Goal: Transaction & Acquisition: Purchase product/service

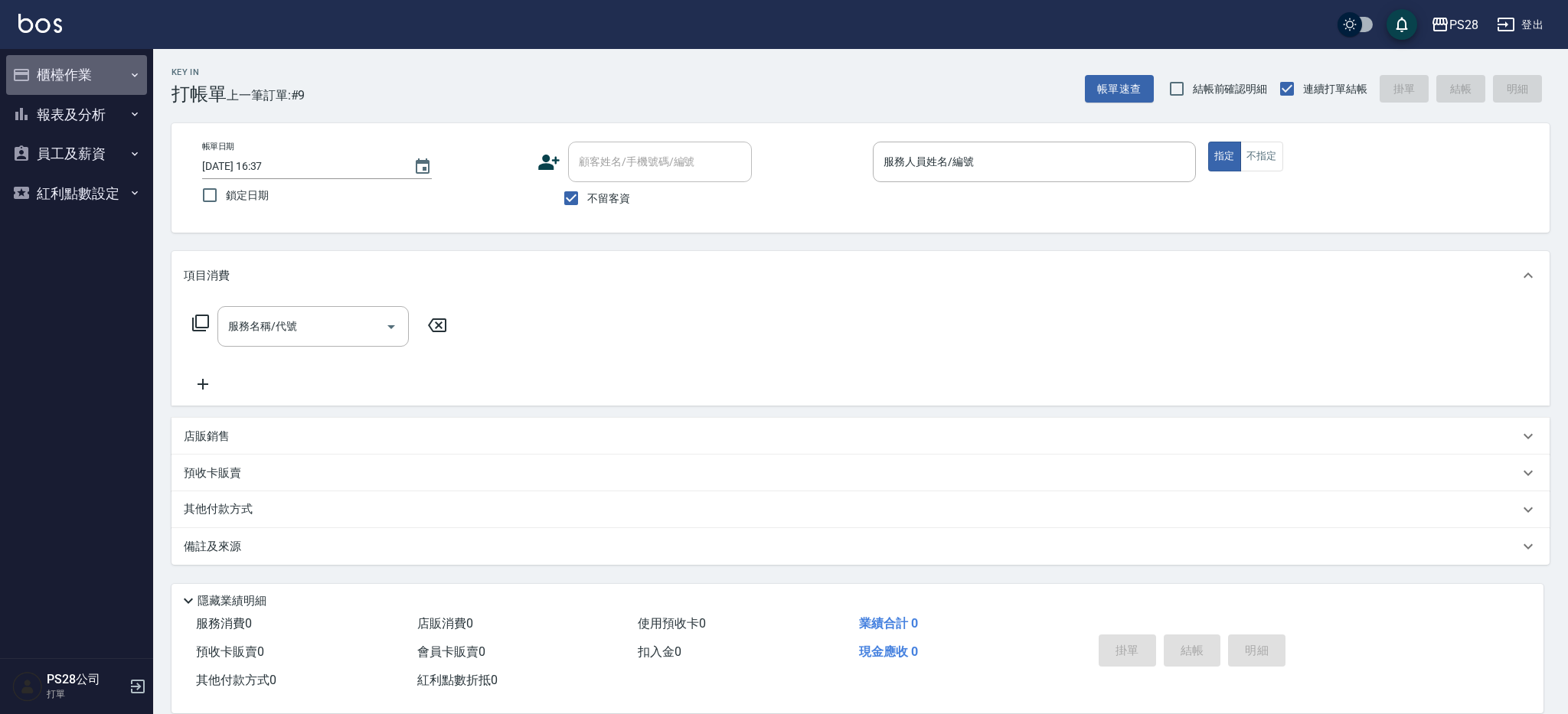
click at [102, 82] on button "櫃檯作業" at bounding box center [77, 74] width 141 height 40
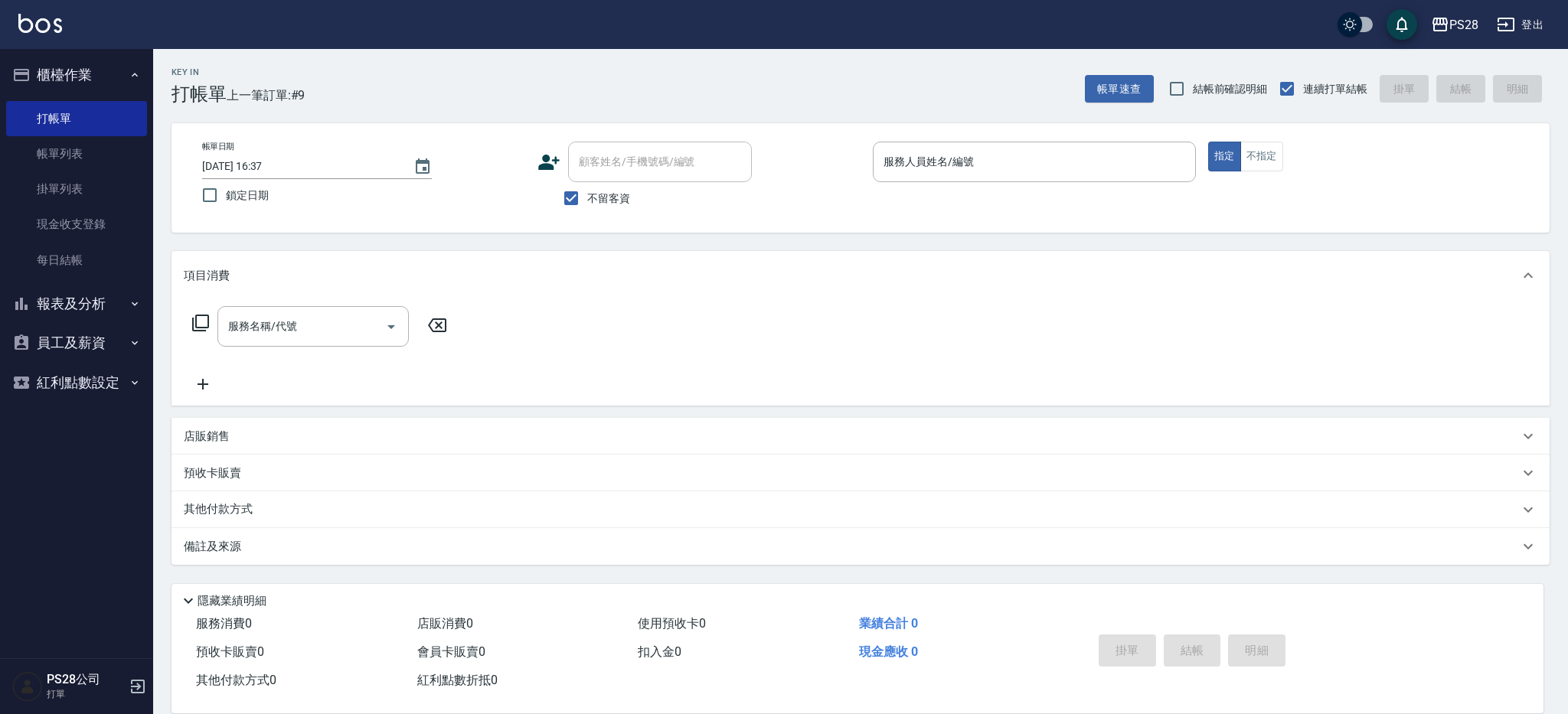
click at [98, 288] on button "報表及分析" at bounding box center [77, 304] width 141 height 40
click at [124, 499] on button "員工及薪資" at bounding box center [77, 496] width 141 height 40
click at [98, 569] on button "紅利點數設定" at bounding box center [77, 583] width 141 height 40
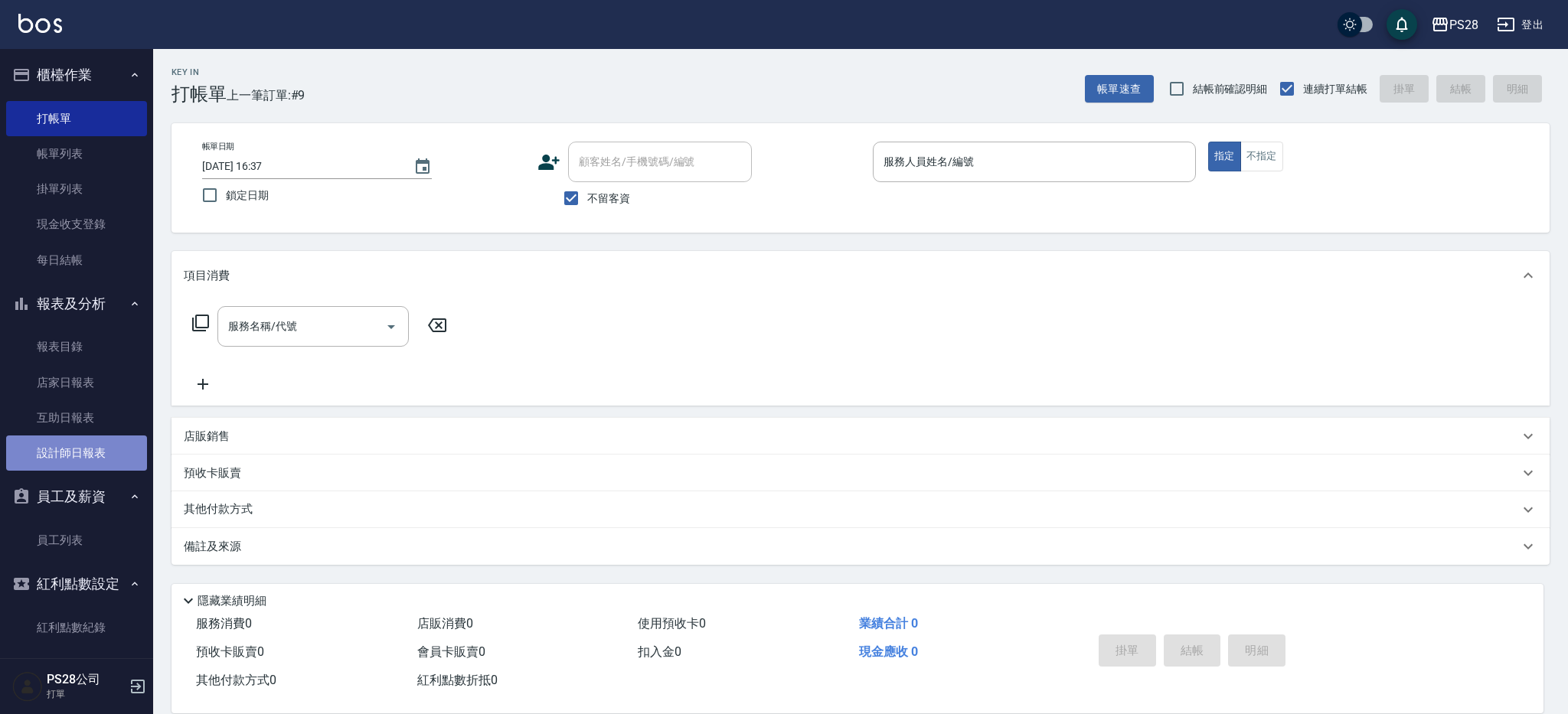
click at [91, 449] on link "設計師日報表" at bounding box center [77, 454] width 141 height 35
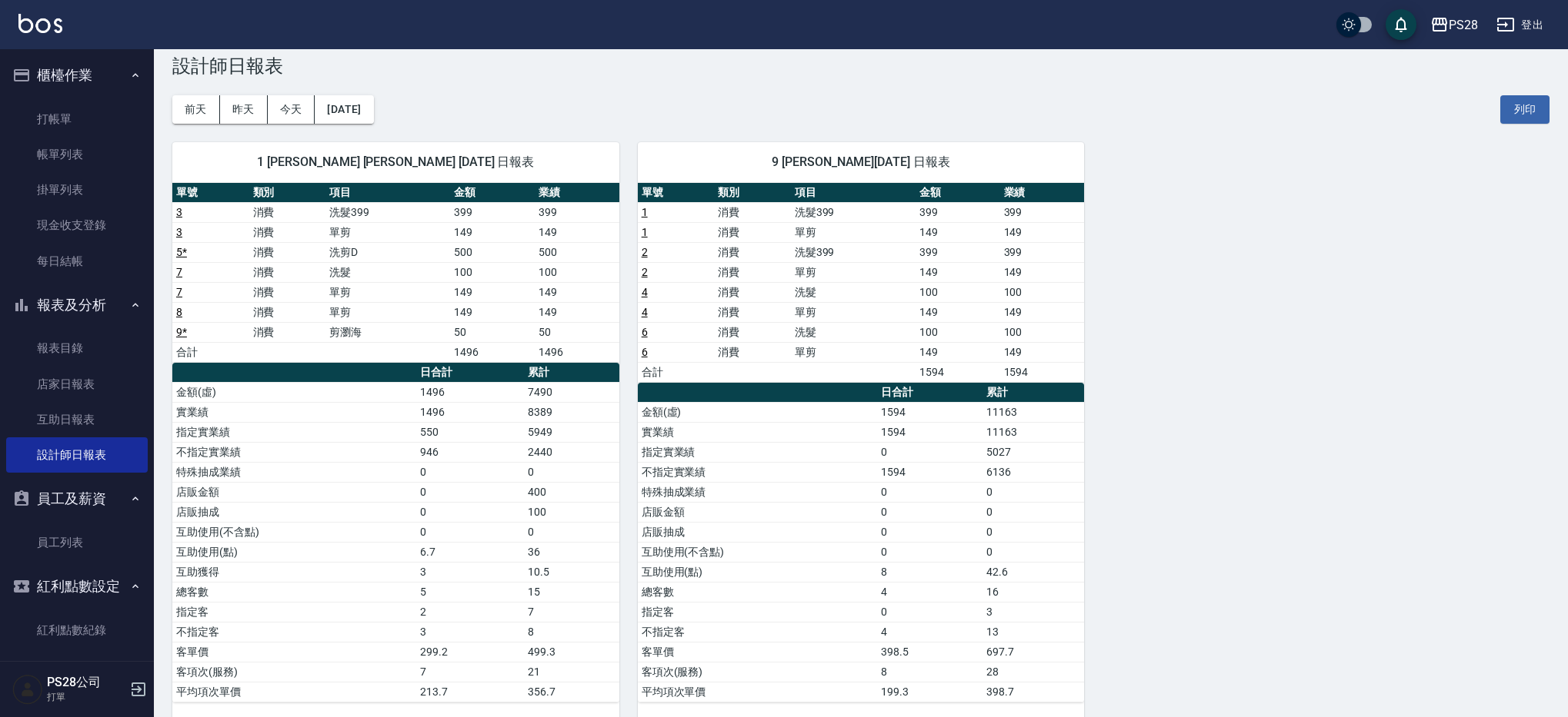
scroll to position [50, 0]
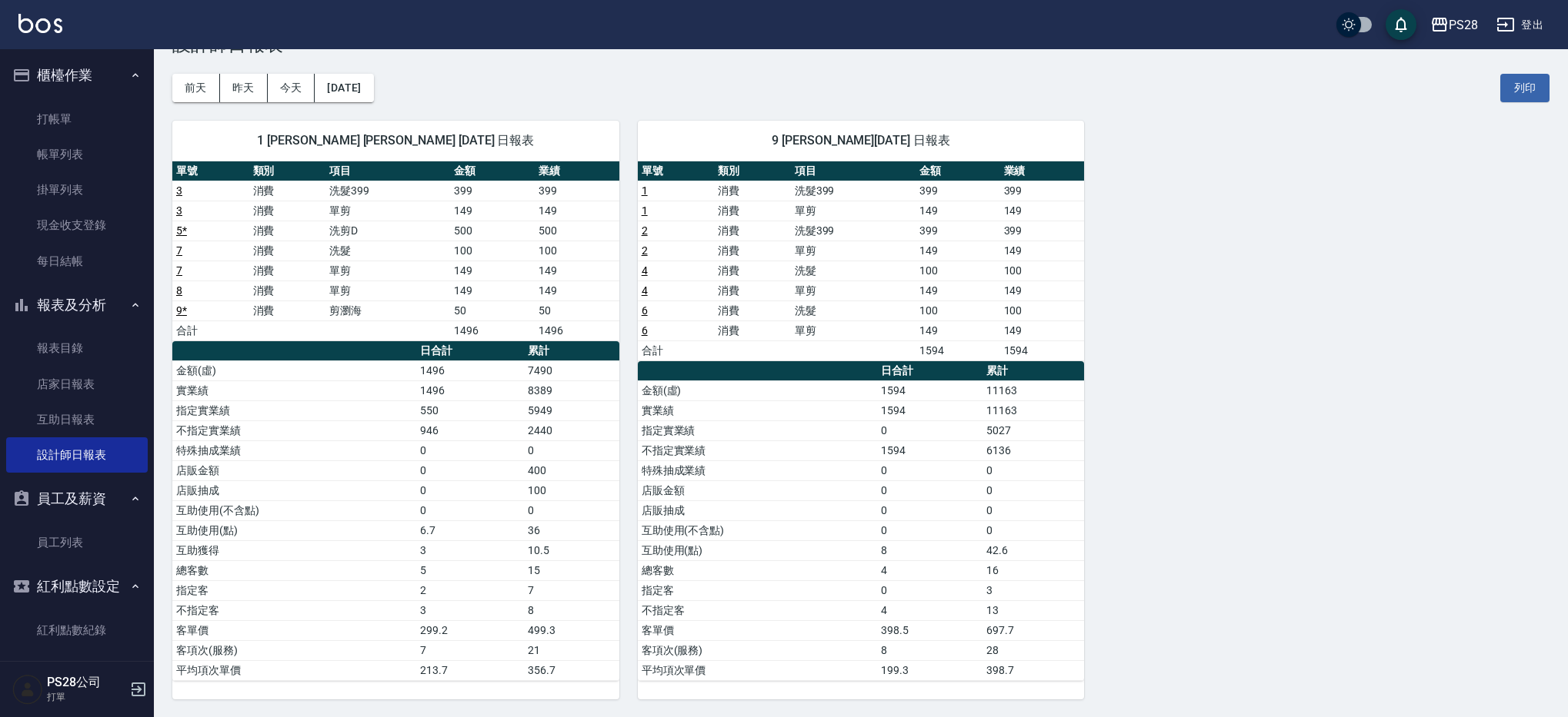
click at [1179, 534] on div "1 [PERSON_NAME] [PERSON_NAME] [DATE] 日報表 單號 類別 項目 金額 業績 3 消費 洗髮399 399 399 3 消費…" at bounding box center [851, 401] width 1395 height 597
click at [64, 124] on link "打帳單" at bounding box center [77, 119] width 142 height 35
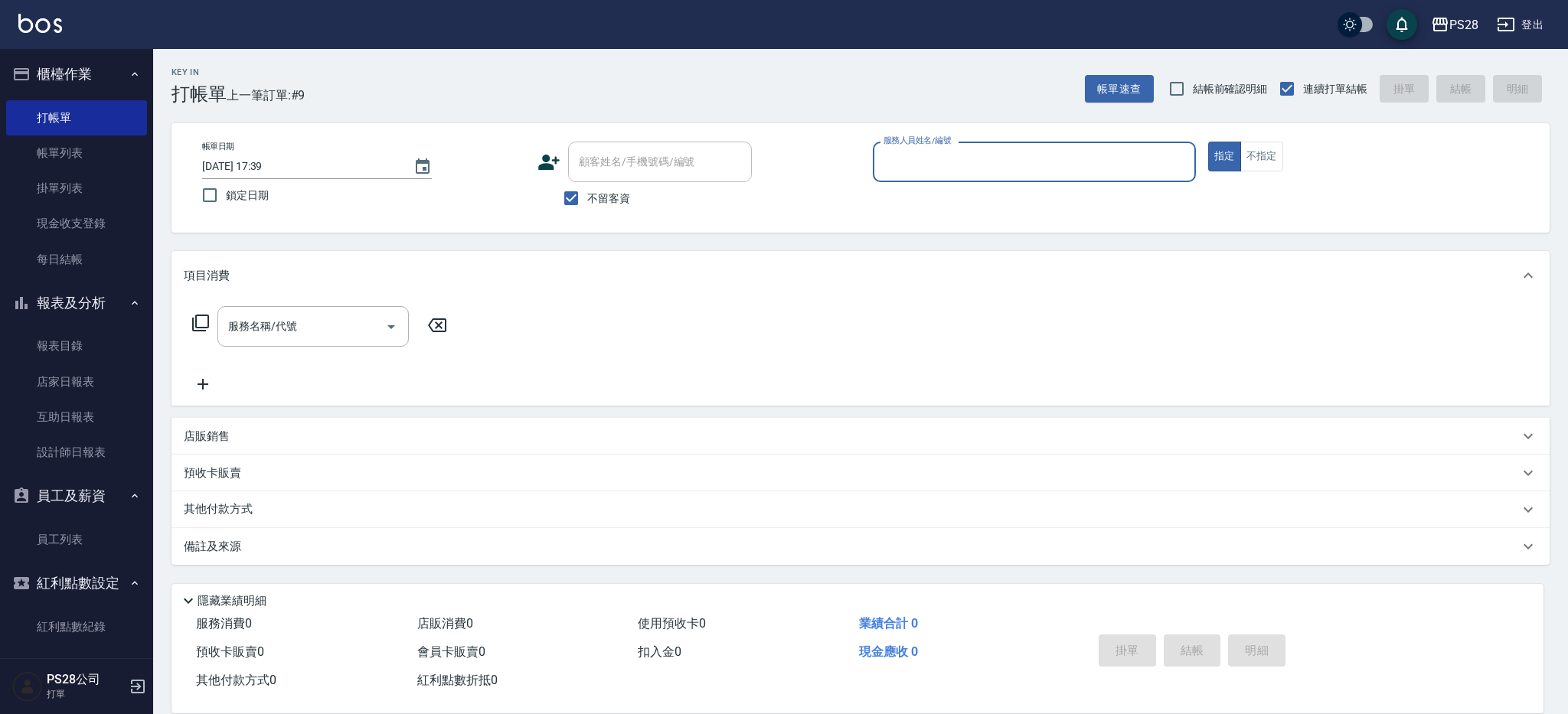
type input "ㄅ"
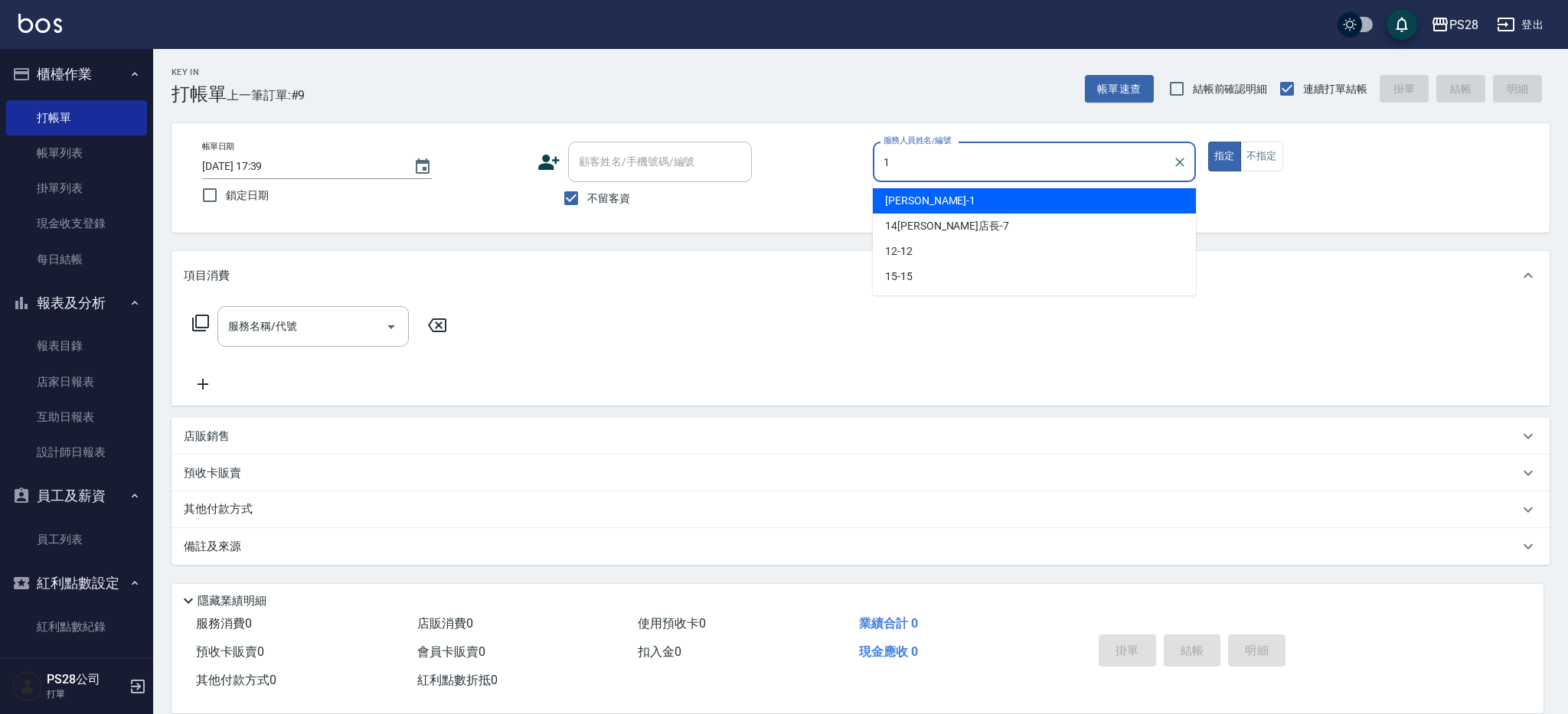
type input "[PERSON_NAME]-1"
type button "true"
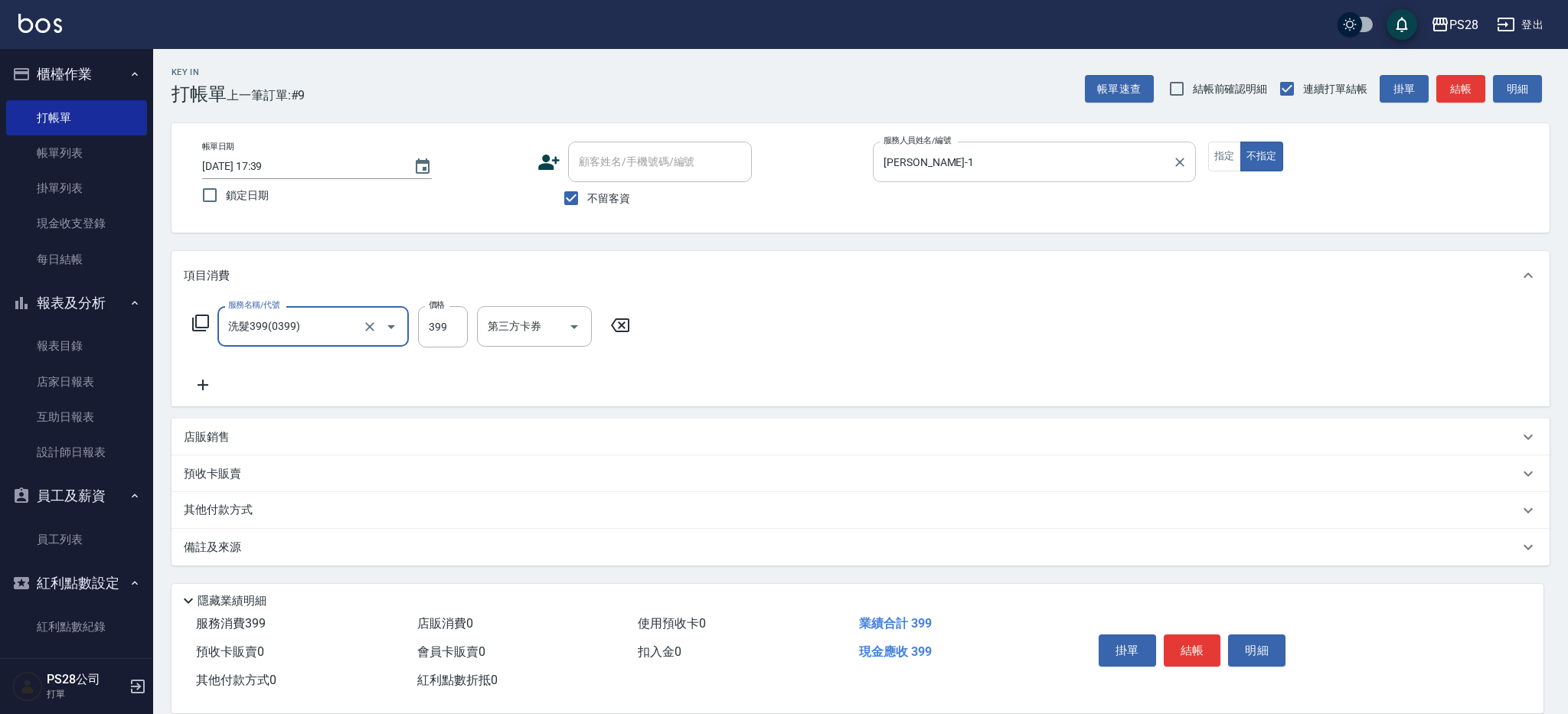
type input "洗髮399(0399)"
type input "15-15"
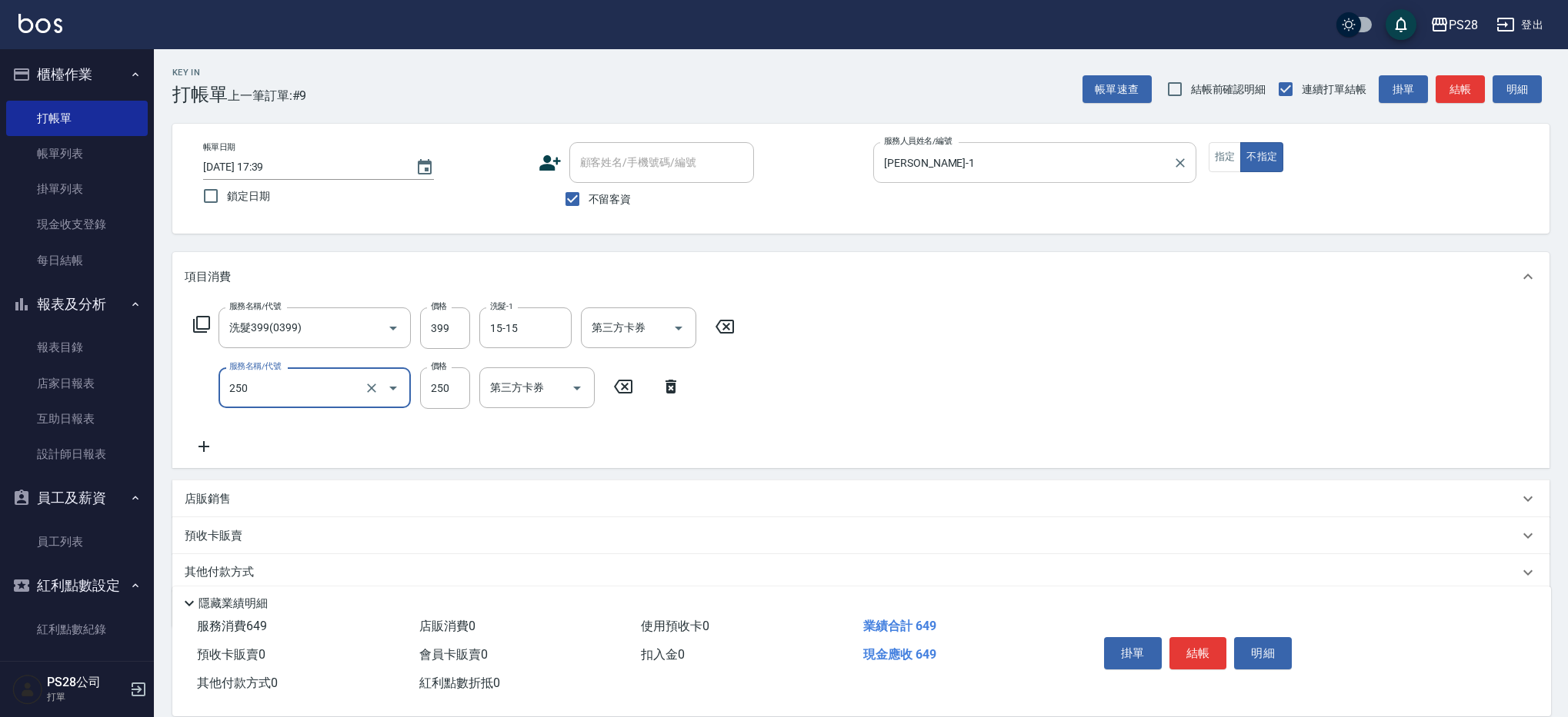
type input "單剪(250)"
type input "149"
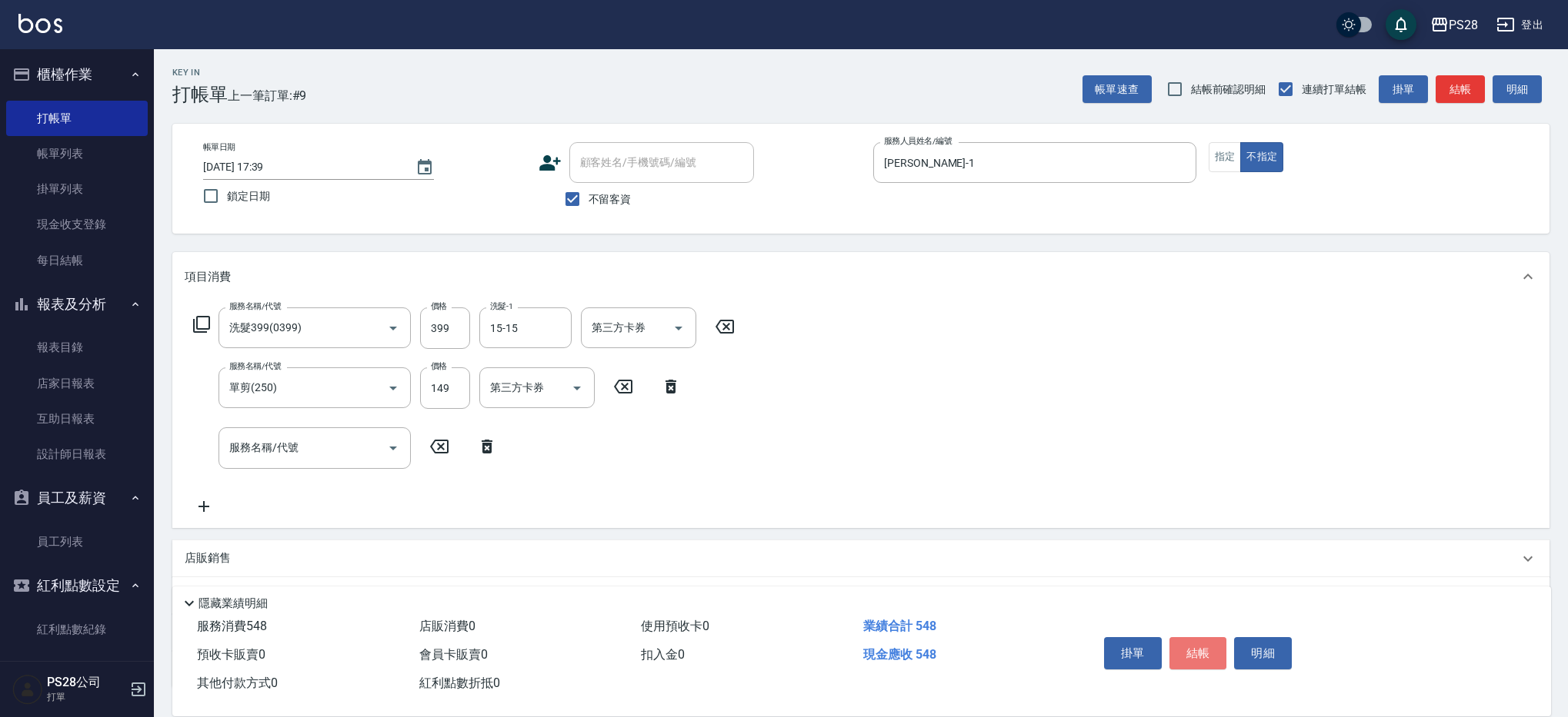
click at [1193, 641] on button "結帳" at bounding box center [1197, 653] width 58 height 32
